Goal: Task Accomplishment & Management: Complete application form

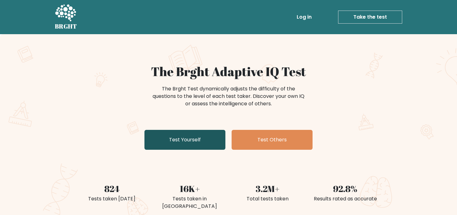
click at [190, 146] on link "Test Yourself" at bounding box center [184, 140] width 81 height 20
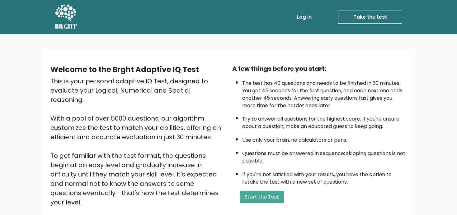
scroll to position [19, 0]
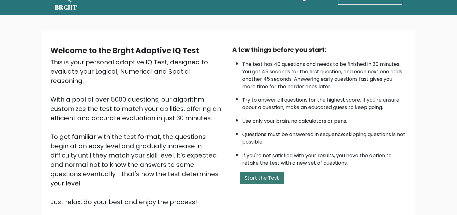
click at [249, 185] on button "Start the Test" at bounding box center [262, 178] width 44 height 12
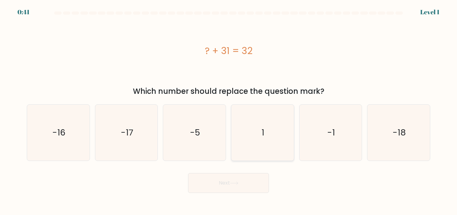
click at [271, 123] on icon "1" at bounding box center [262, 133] width 56 height 56
click at [229, 111] on input "d. 1" at bounding box center [228, 109] width 0 height 3
radio input "true"
click at [235, 178] on button "Next" at bounding box center [228, 183] width 81 height 20
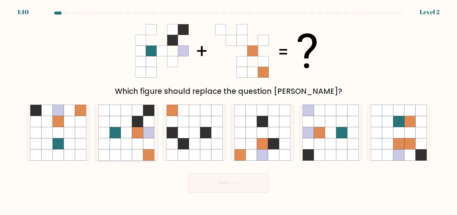
click at [132, 142] on icon at bounding box center [126, 143] width 11 height 11
click at [228, 111] on input "b." at bounding box center [228, 109] width 0 height 3
radio input "true"
click at [240, 187] on button "Next" at bounding box center [228, 183] width 81 height 20
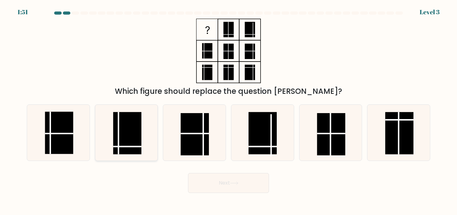
click at [132, 134] on rect at bounding box center [127, 133] width 28 height 42
click at [228, 111] on input "b." at bounding box center [228, 109] width 0 height 3
radio input "true"
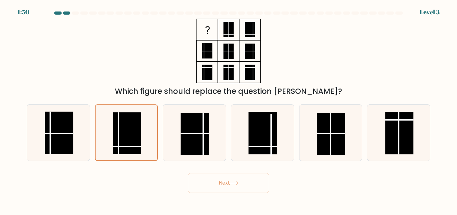
click at [218, 180] on button "Next" at bounding box center [228, 183] width 81 height 20
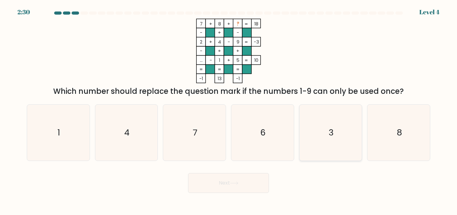
click at [340, 138] on icon "3" at bounding box center [331, 133] width 56 height 56
click at [229, 111] on input "e. 3" at bounding box center [228, 109] width 0 height 3
radio input "true"
click at [233, 184] on icon at bounding box center [234, 183] width 8 height 3
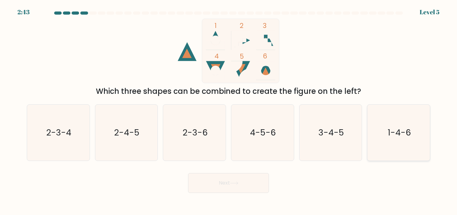
click at [392, 137] on icon "1-4-6" at bounding box center [399, 133] width 56 height 56
click at [229, 111] on input "f. 1-4-6" at bounding box center [228, 109] width 0 height 3
radio input "true"
click at [230, 182] on button "Next" at bounding box center [228, 183] width 81 height 20
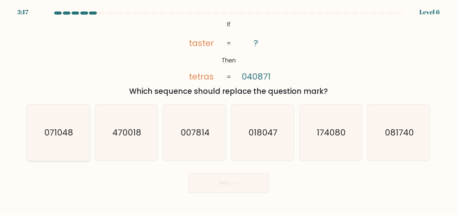
click at [42, 135] on icon "071048" at bounding box center [58, 133] width 56 height 56
click at [228, 111] on input "a. 071048" at bounding box center [228, 109] width 0 height 3
radio input "true"
click at [249, 187] on button "Next" at bounding box center [228, 183] width 81 height 20
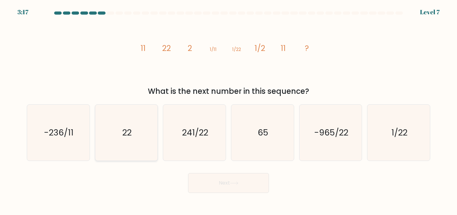
click at [125, 131] on text "22" at bounding box center [126, 133] width 9 height 12
click at [228, 111] on input "b. 22" at bounding box center [228, 109] width 0 height 3
radio input "true"
click at [234, 186] on button "Next" at bounding box center [228, 183] width 81 height 20
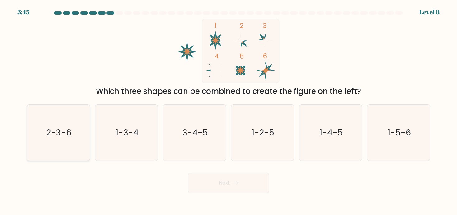
click at [73, 133] on icon "2-3-6" at bounding box center [58, 133] width 56 height 56
click at [228, 111] on input "a. 2-3-6" at bounding box center [228, 109] width 0 height 3
radio input "true"
click at [217, 183] on button "Next" at bounding box center [228, 183] width 81 height 20
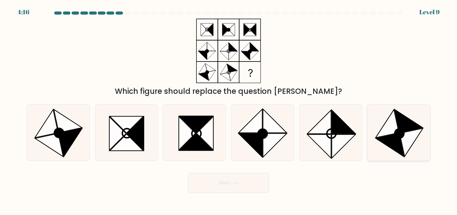
click at [402, 137] on icon at bounding box center [399, 133] width 9 height 9
click at [229, 111] on input "f." at bounding box center [228, 109] width 0 height 3
radio input "true"
click at [235, 187] on button "Next" at bounding box center [228, 183] width 81 height 20
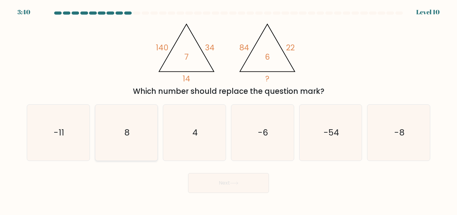
click at [138, 133] on icon "8" at bounding box center [126, 133] width 56 height 56
click at [228, 111] on input "b. 8" at bounding box center [228, 109] width 0 height 3
radio input "true"
click at [228, 191] on button "Next" at bounding box center [228, 183] width 81 height 20
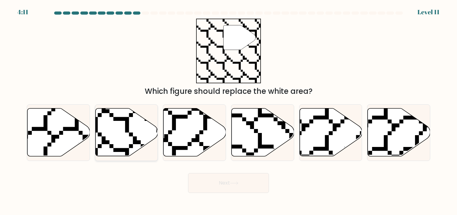
click at [117, 135] on icon at bounding box center [126, 133] width 63 height 48
click at [228, 111] on input "b." at bounding box center [228, 109] width 0 height 3
radio input "true"
click at [220, 184] on button "Next" at bounding box center [228, 183] width 81 height 20
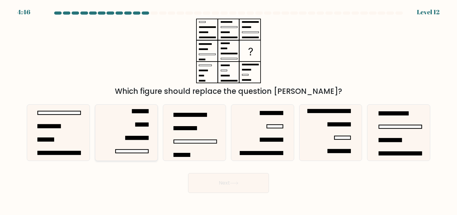
click at [141, 128] on icon at bounding box center [126, 133] width 56 height 56
click at [228, 111] on input "b." at bounding box center [228, 109] width 0 height 3
radio input "true"
click at [215, 183] on button "Next" at bounding box center [228, 183] width 81 height 20
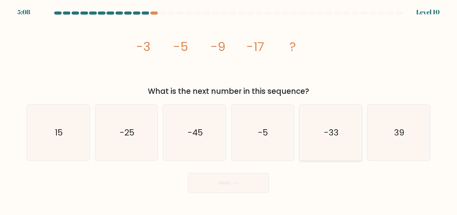
click at [331, 129] on text "-33" at bounding box center [331, 133] width 15 height 12
click at [229, 111] on input "e. -33" at bounding box center [228, 109] width 0 height 3
radio input "true"
click at [225, 188] on button "Next" at bounding box center [228, 183] width 81 height 20
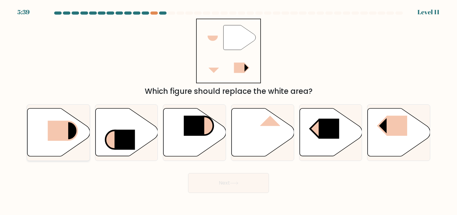
click at [59, 128] on rect at bounding box center [58, 131] width 21 height 20
click at [228, 111] on input "a." at bounding box center [228, 109] width 0 height 3
radio input "true"
click at [249, 184] on button "Next" at bounding box center [228, 183] width 81 height 20
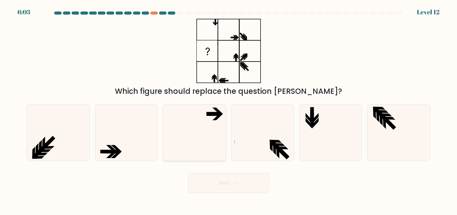
click at [210, 118] on icon at bounding box center [195, 133] width 56 height 56
click at [228, 111] on input "c." at bounding box center [228, 109] width 0 height 3
radio input "true"
click at [254, 186] on button "Next" at bounding box center [228, 183] width 81 height 20
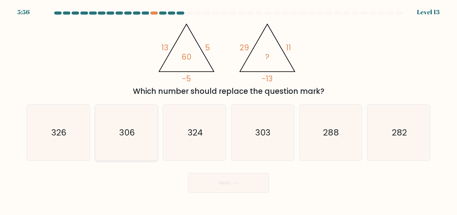
click at [118, 133] on icon "306" at bounding box center [126, 133] width 56 height 56
click at [118, 124] on icon "306" at bounding box center [126, 133] width 56 height 56
click at [228, 111] on input "b. 306" at bounding box center [228, 109] width 0 height 3
radio input "true"
click at [240, 186] on button "Next" at bounding box center [228, 183] width 81 height 20
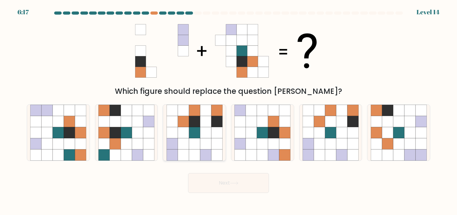
click at [192, 147] on icon at bounding box center [194, 143] width 11 height 11
click at [228, 111] on input "c." at bounding box center [228, 109] width 0 height 3
radio input "true"
click at [234, 185] on icon at bounding box center [234, 183] width 8 height 3
click at [236, 181] on button "Next" at bounding box center [228, 183] width 81 height 20
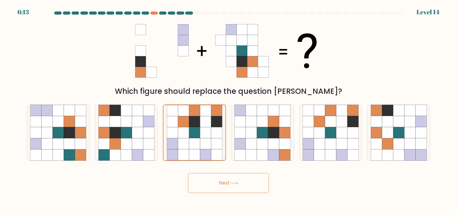
click at [172, 179] on div "Next" at bounding box center [228, 181] width 411 height 25
click at [182, 137] on icon at bounding box center [183, 132] width 11 height 11
click at [228, 111] on input "c." at bounding box center [228, 109] width 0 height 3
click at [237, 183] on icon at bounding box center [234, 183] width 8 height 3
click at [235, 181] on button "Next" at bounding box center [228, 183] width 81 height 20
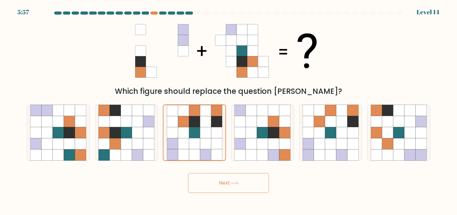
click at [238, 183] on icon at bounding box center [233, 183] width 7 height 3
click at [202, 141] on icon at bounding box center [205, 143] width 11 height 11
click at [228, 111] on input "c." at bounding box center [228, 109] width 0 height 3
radio input "true"
click at [235, 182] on button "Next" at bounding box center [228, 183] width 81 height 20
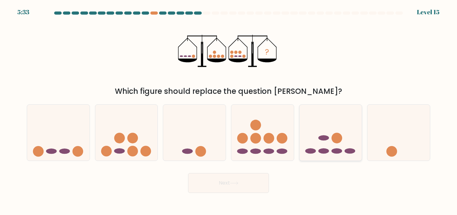
click at [352, 124] on icon at bounding box center [330, 133] width 63 height 52
click at [229, 111] on input "e." at bounding box center [228, 109] width 0 height 3
radio input "true"
click at [252, 182] on button "Next" at bounding box center [228, 183] width 81 height 20
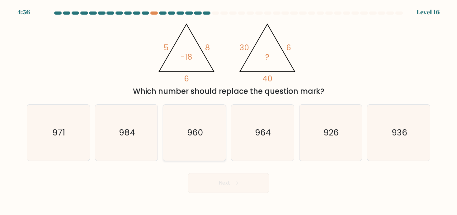
click at [177, 133] on icon "960" at bounding box center [195, 133] width 56 height 56
click at [201, 129] on text "960" at bounding box center [195, 133] width 16 height 12
click at [198, 140] on icon "960" at bounding box center [195, 133] width 56 height 56
click at [134, 198] on body "4:54 Level 16" at bounding box center [228, 107] width 457 height 215
click at [199, 122] on icon "960" at bounding box center [195, 133] width 56 height 56
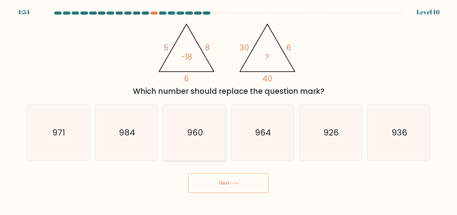
click at [228, 111] on input "c. 960" at bounding box center [228, 109] width 0 height 3
radio input "true"
click at [199, 122] on icon "960" at bounding box center [194, 132] width 55 height 55
click at [228, 111] on input "c. 960" at bounding box center [228, 109] width 0 height 3
click at [239, 187] on button "Next" at bounding box center [228, 183] width 81 height 20
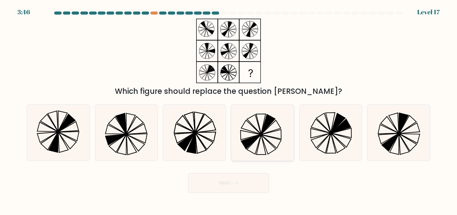
click at [263, 142] on icon at bounding box center [260, 145] width 9 height 20
click at [229, 111] on input "d." at bounding box center [228, 109] width 0 height 3
radio input "true"
click at [225, 181] on button "Next" at bounding box center [228, 183] width 81 height 20
click at [199, 129] on icon at bounding box center [203, 123] width 16 height 18
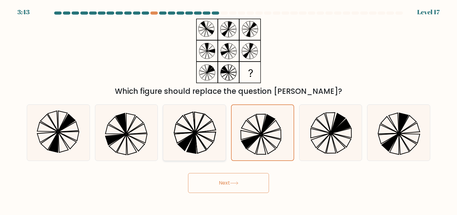
click at [228, 111] on input "c." at bounding box center [228, 109] width 0 height 3
radio input "true"
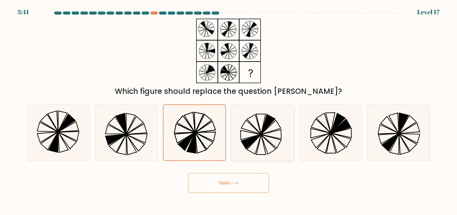
click at [249, 139] on icon at bounding box center [251, 142] width 20 height 14
click at [223, 185] on button "Next" at bounding box center [228, 183] width 81 height 20
click at [234, 185] on icon at bounding box center [234, 183] width 8 height 3
click at [221, 179] on button "Next" at bounding box center [228, 183] width 81 height 20
click at [188, 113] on icon at bounding box center [194, 132] width 55 height 55
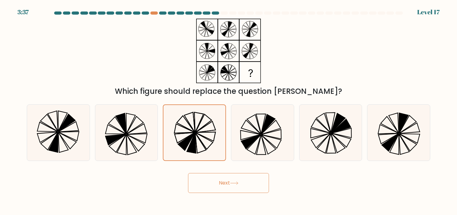
click at [249, 181] on button "Next" at bounding box center [228, 183] width 81 height 20
click at [224, 186] on button "Next" at bounding box center [228, 183] width 81 height 20
click at [227, 185] on button "Next" at bounding box center [228, 183] width 81 height 20
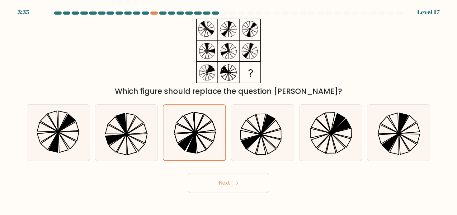
click at [226, 179] on button "Next" at bounding box center [228, 183] width 81 height 20
click at [254, 139] on icon at bounding box center [251, 142] width 20 height 14
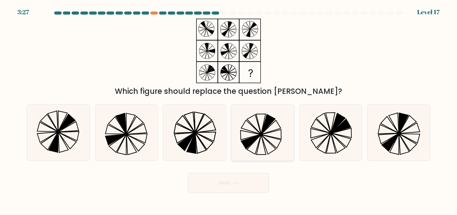
click at [229, 111] on input "d." at bounding box center [228, 109] width 0 height 3
radio input "true"
click at [231, 181] on button "Next" at bounding box center [228, 183] width 81 height 20
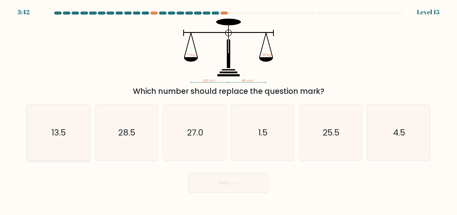
click at [58, 131] on text "13.5" at bounding box center [59, 133] width 15 height 12
click at [228, 111] on input "a. 13.5" at bounding box center [228, 109] width 0 height 3
radio input "true"
click at [237, 187] on button "Next" at bounding box center [228, 183] width 81 height 20
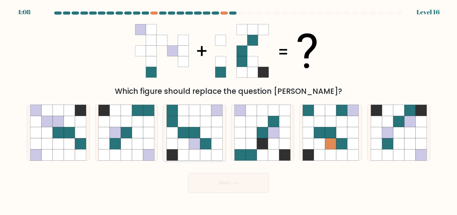
click at [204, 141] on icon at bounding box center [205, 143] width 11 height 11
click at [228, 111] on input "c." at bounding box center [228, 109] width 0 height 3
radio input "true"
click at [232, 182] on icon at bounding box center [234, 183] width 8 height 3
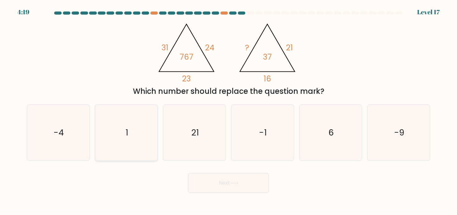
click at [124, 141] on icon "1" at bounding box center [126, 133] width 56 height 56
click at [228, 111] on input "b. 1" at bounding box center [228, 109] width 0 height 3
radio input "true"
click at [237, 185] on icon at bounding box center [234, 183] width 8 height 3
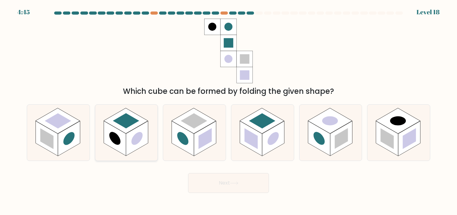
click at [130, 132] on rect at bounding box center [137, 138] width 22 height 35
click at [228, 111] on input "b." at bounding box center [228, 109] width 0 height 3
radio input "true"
click at [232, 184] on icon at bounding box center [234, 183] width 8 height 3
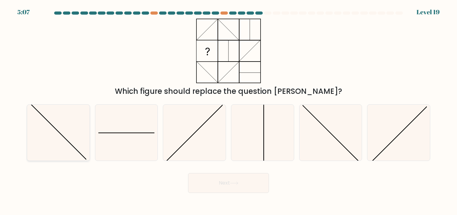
click at [63, 130] on icon at bounding box center [58, 133] width 56 height 56
click at [228, 111] on input "a." at bounding box center [228, 109] width 0 height 3
radio input "true"
click at [232, 184] on icon at bounding box center [234, 183] width 8 height 3
